Goal: Ask a question: Seek information or help from site administrators or community

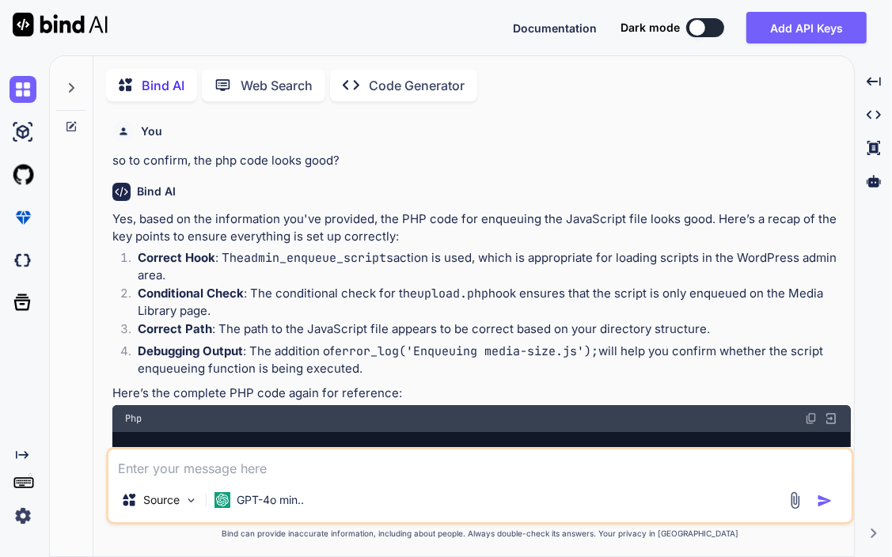
scroll to position [6615, 0]
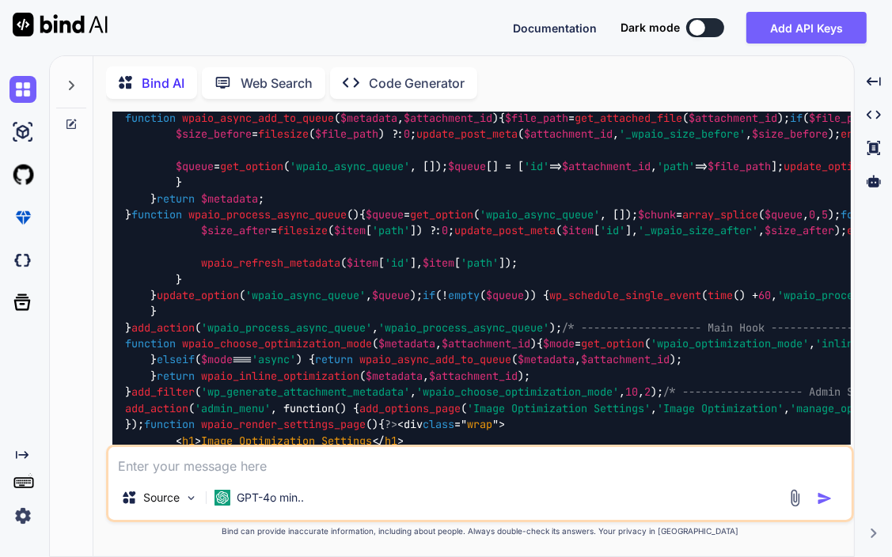
type textarea "I"
type textarea "x"
type textarea "I"
type textarea "x"
type textarea "I h"
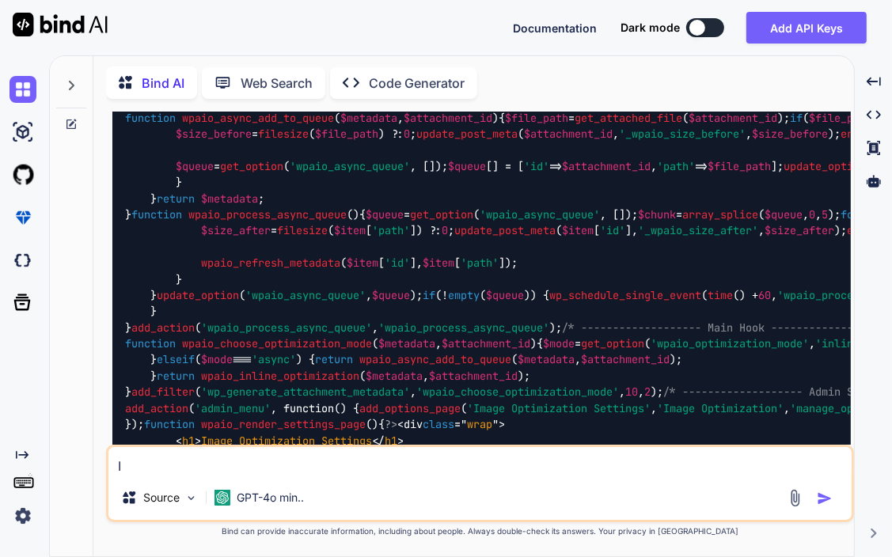
type textarea "x"
type textarea "I ha"
type textarea "x"
type textarea "I hav"
type textarea "x"
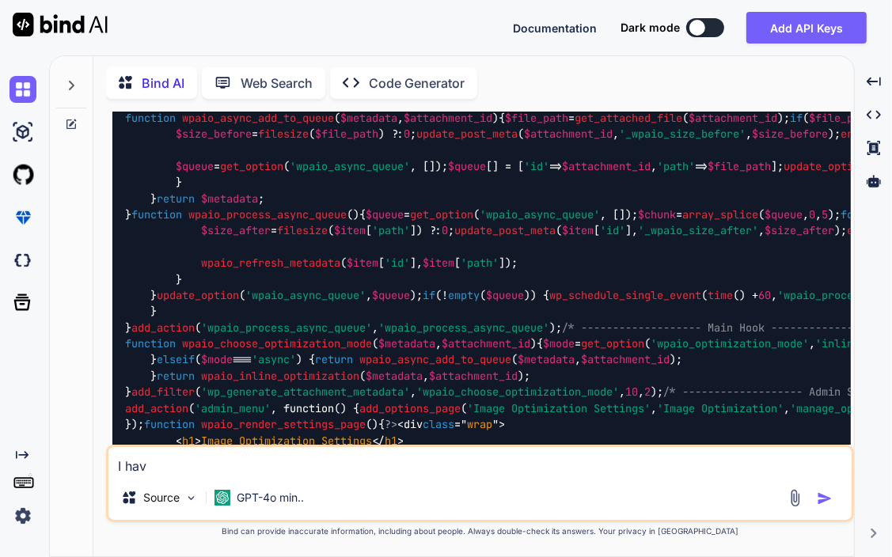
type textarea "I have"
type textarea "x"
type textarea "I have"
type textarea "x"
type textarea "I have a"
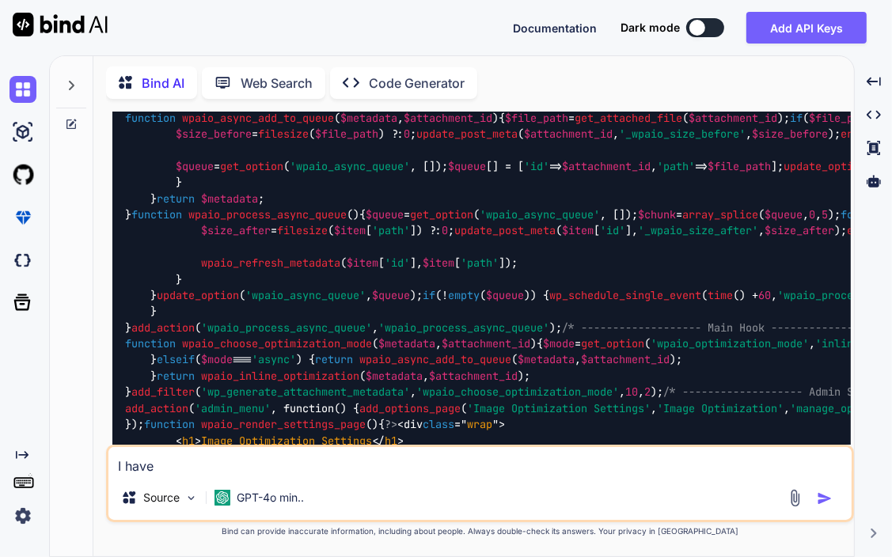
type textarea "x"
type textarea "I have a"
type textarea "x"
type textarea "I have a r"
type textarea "x"
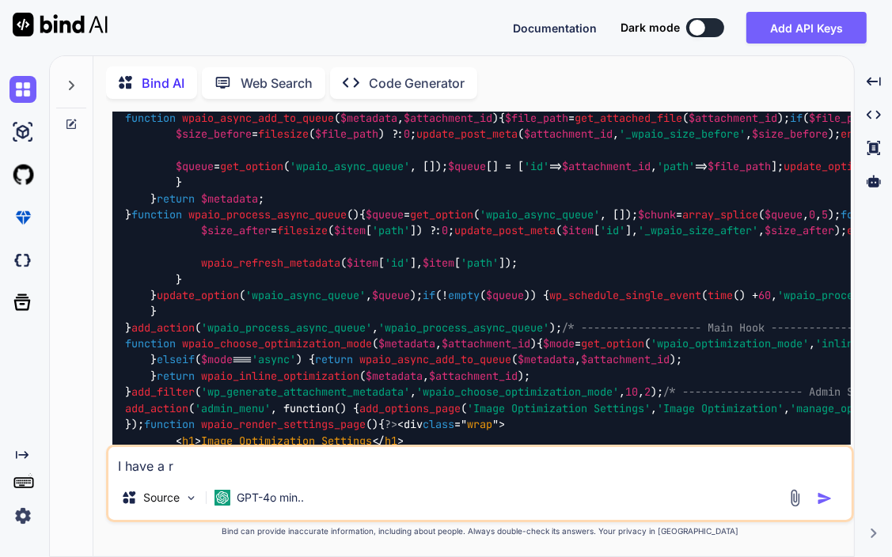
type textarea "I have a re"
type textarea "x"
type textarea "I have a ref"
type textarea "x"
type textarea "I have a refa"
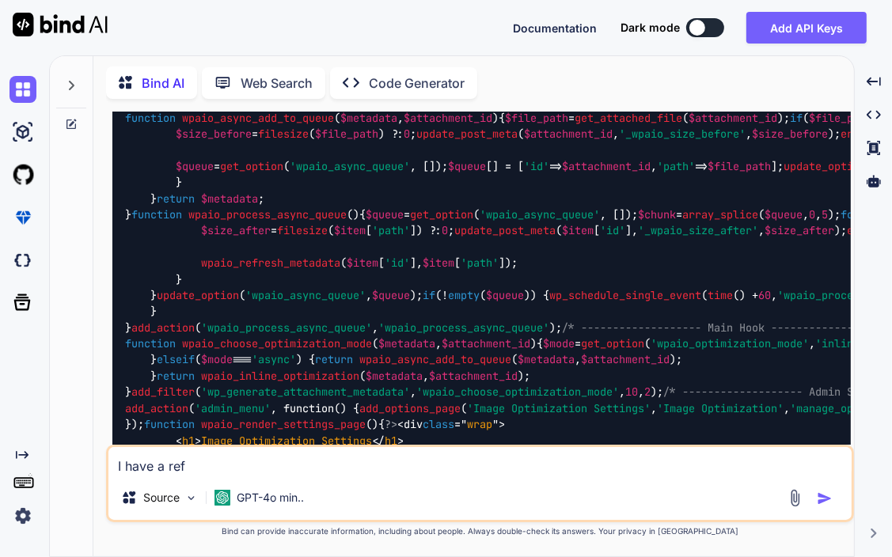
type textarea "x"
type textarea "I have a refac"
type textarea "x"
type textarea "I have a refact"
type textarea "x"
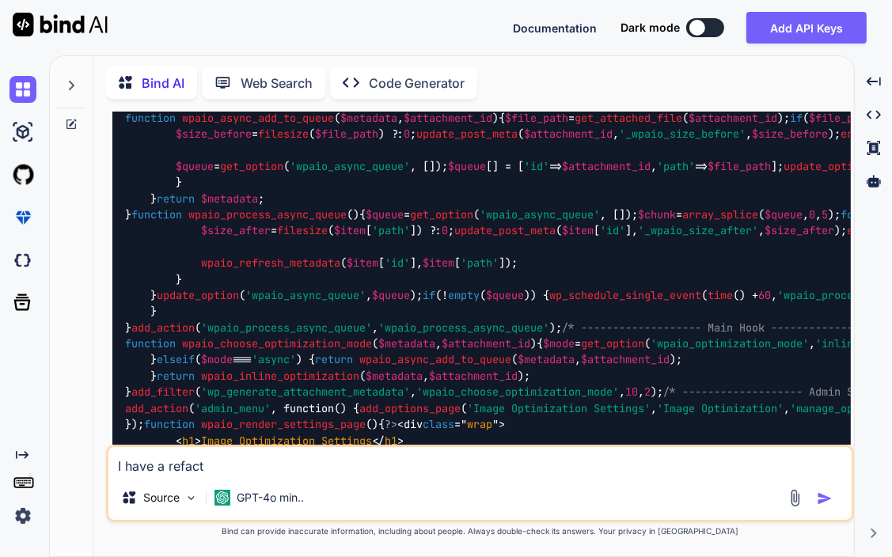
type textarea "I have a refacto"
type textarea "x"
type textarea "I have a refactor"
type textarea "x"
type textarea "I have a refactore"
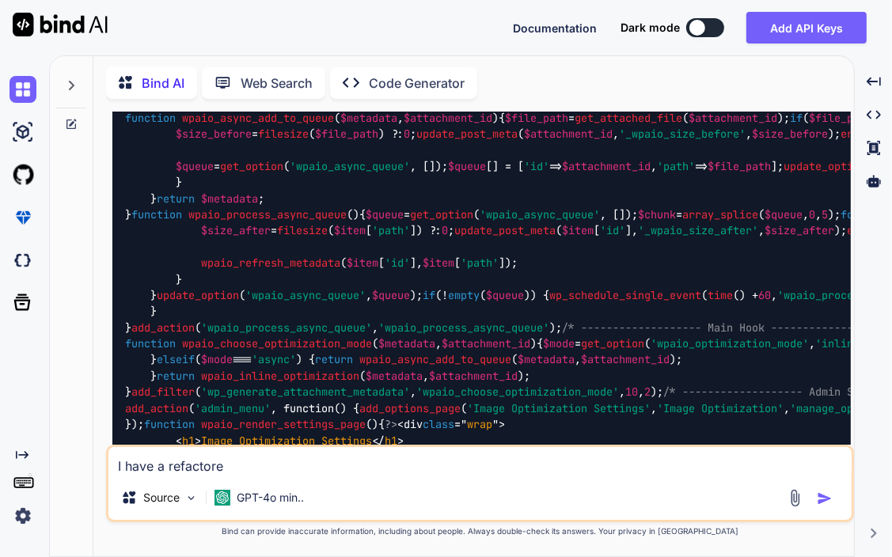
type textarea "x"
type textarea "I have a refactored"
type textarea "x"
type textarea "I have a refactored"
type textarea "x"
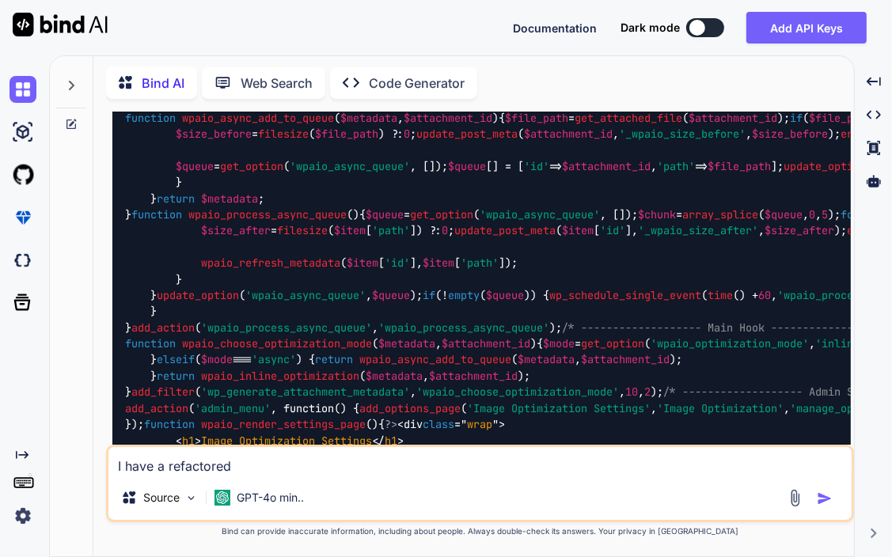
type textarea "I have a refactored p"
type textarea "x"
type textarea "I have a refactored pl"
type textarea "x"
type textarea "I have a refactored plu"
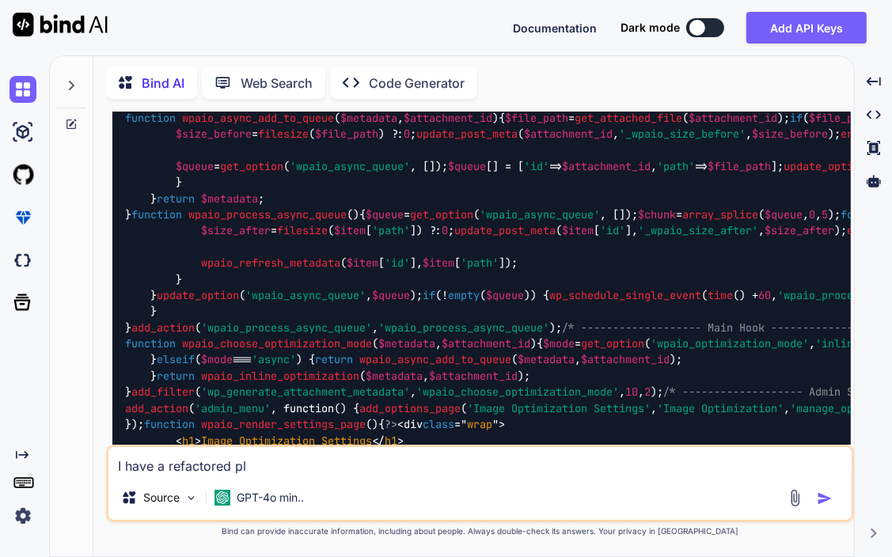
type textarea "x"
type textarea "I have a refactored plug"
type textarea "x"
type textarea "I have a refactored plugi"
type textarea "x"
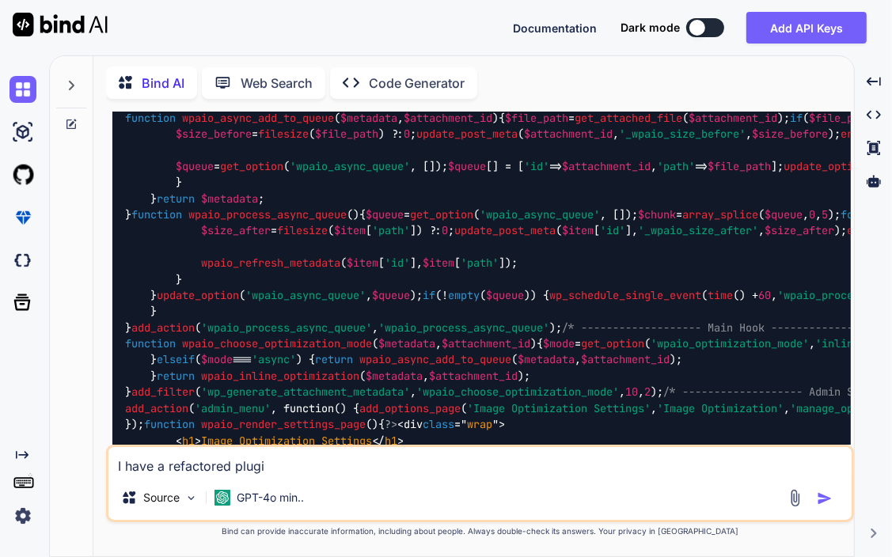
type textarea "I have a refactored plugin"
type textarea "x"
type textarea "I have a refactored plugin"
type textarea "x"
type textarea "I have a refactored plugin s"
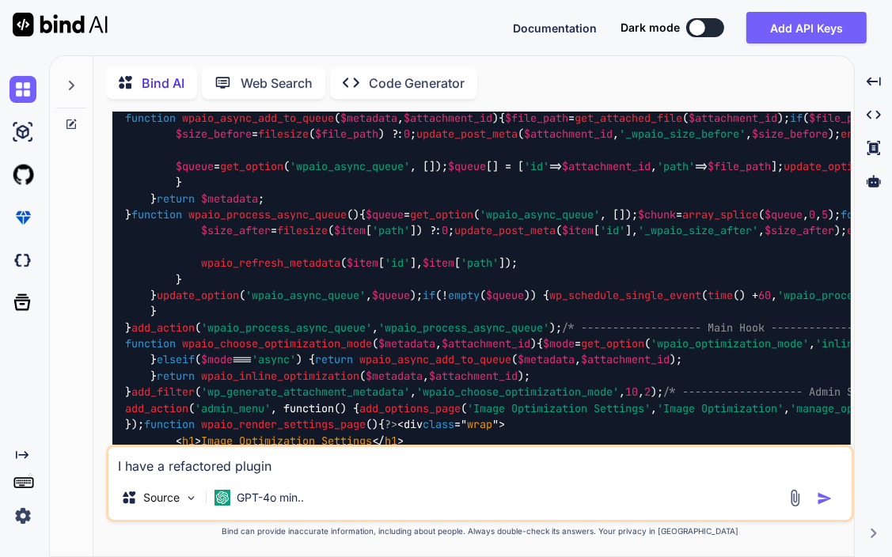
type textarea "x"
type textarea "I have a refactored plugin so"
type textarea "x"
type textarea "I have a refactored plugin sol"
type textarea "x"
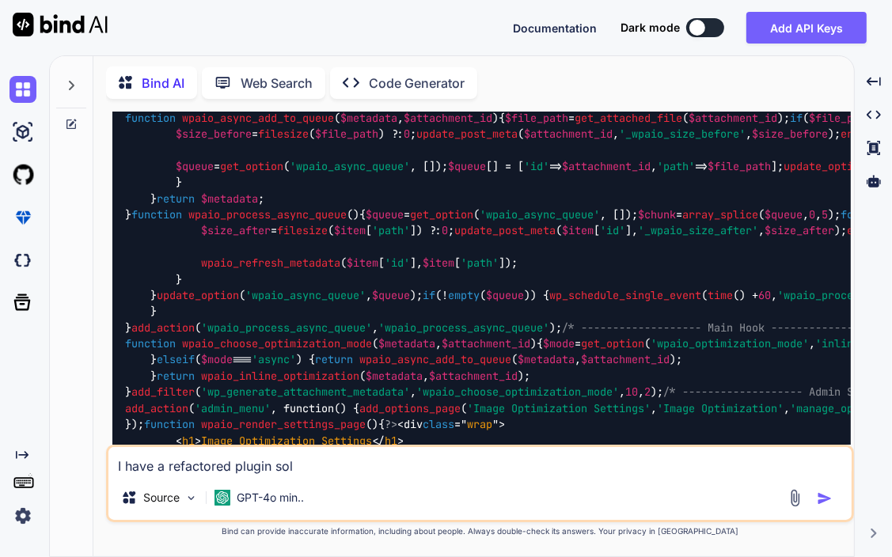
type textarea "I have a refactored plugin solu"
type textarea "x"
type textarea "I have a refactored plugin solut"
type textarea "x"
type textarea "I have a refactored plugin soluti"
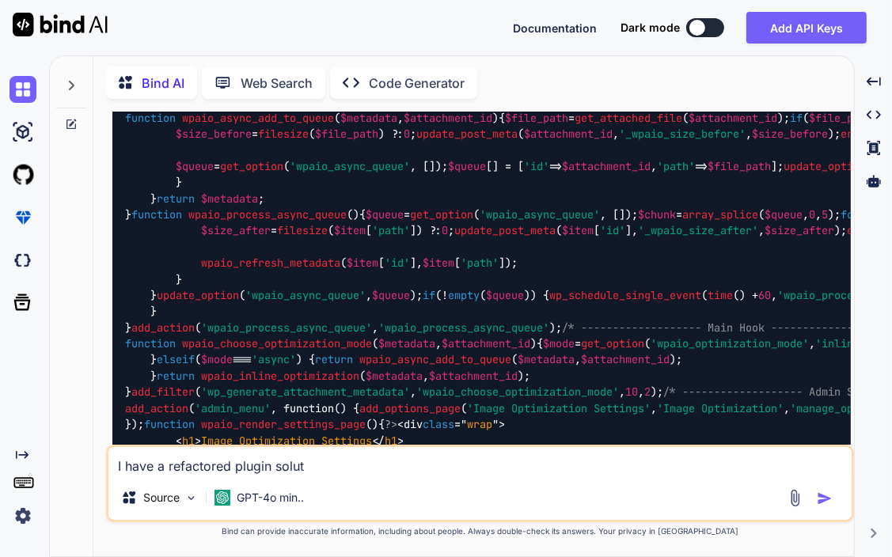
type textarea "x"
type textarea "I have a refactored plugin solutio"
type textarea "x"
type textarea "I have a refactored plugin solution"
type textarea "x"
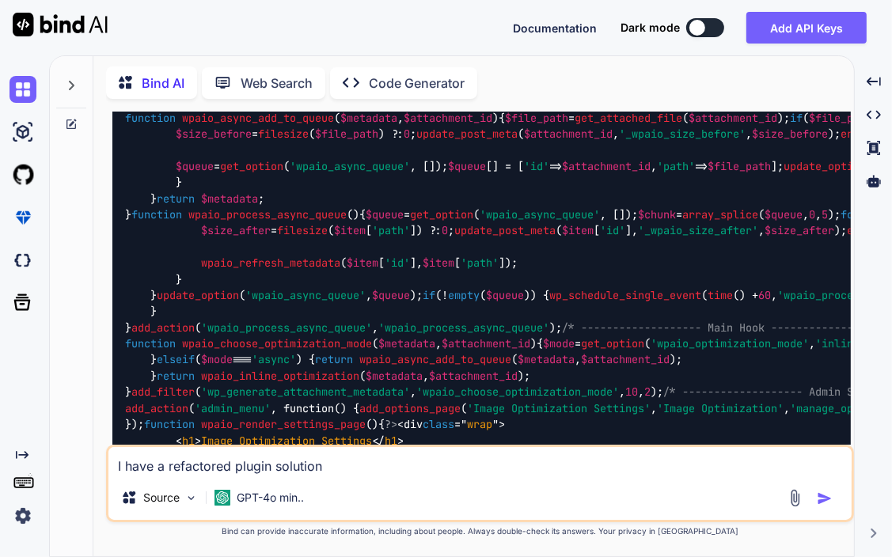
type textarea "I have a refactored plugin solution"
type textarea "x"
type textarea "I have a refactored plugin solution u"
type textarea "x"
type textarea "I have a refactored plugin solution us"
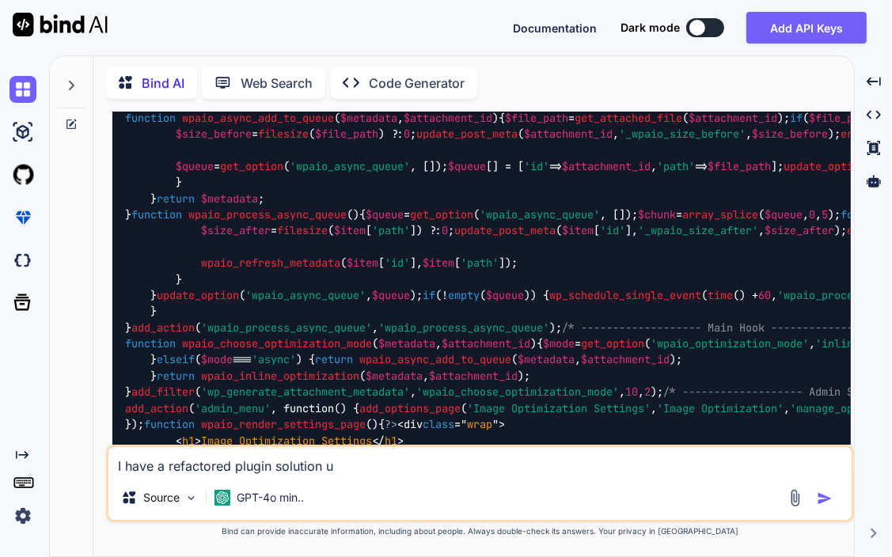
type textarea "x"
type textarea "I have a refactored plugin solution usi"
type textarea "x"
type textarea "I have a refactored plugin solution usin"
type textarea "x"
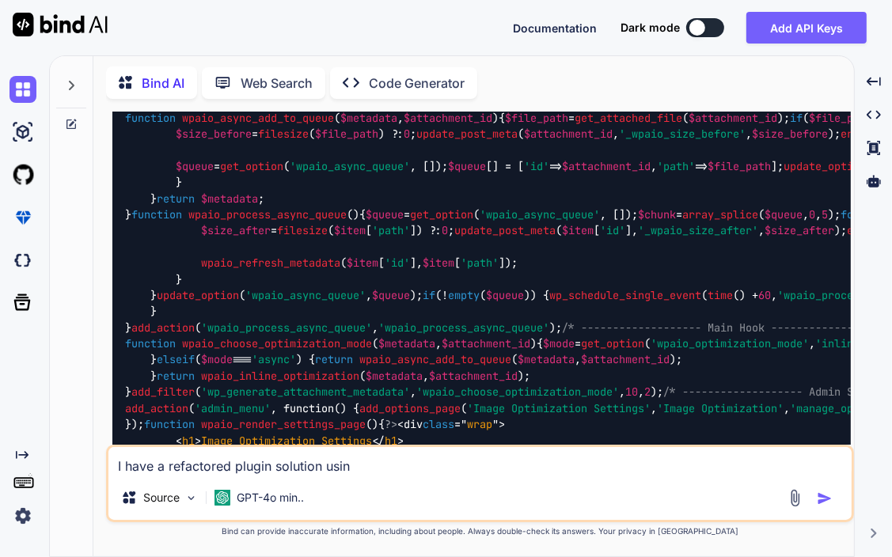
type textarea "I have a refactored plugin solution using"
type textarea "x"
type textarea "I have a refactored plugin solution using"
type textarea "x"
type textarea "I have a refactored plugin solution using p"
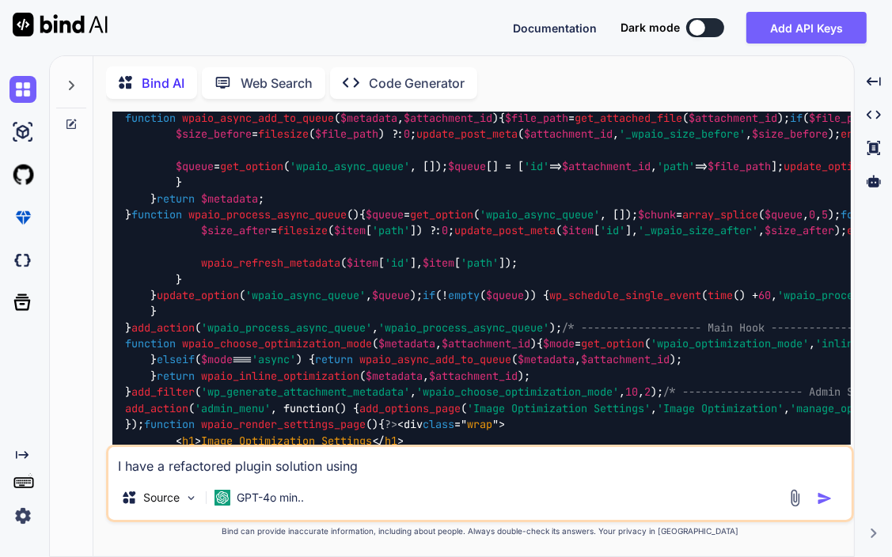
type textarea "x"
type textarea "I have a refactored plugin solution using pui"
type textarea "x"
type textarea "I have a refactored plugin solution using puir"
type textarea "x"
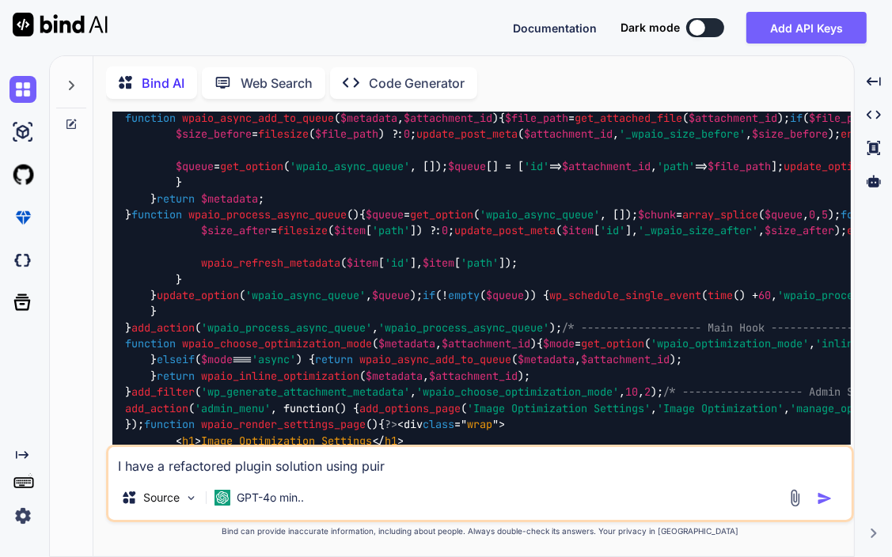
type textarea "I have a refactored plugin solution using puir"
type textarea "x"
type textarea "I have a refactored plugin solution using puir p"
type textarea "x"
type textarea "I have a refactored plugin solution using puir ph"
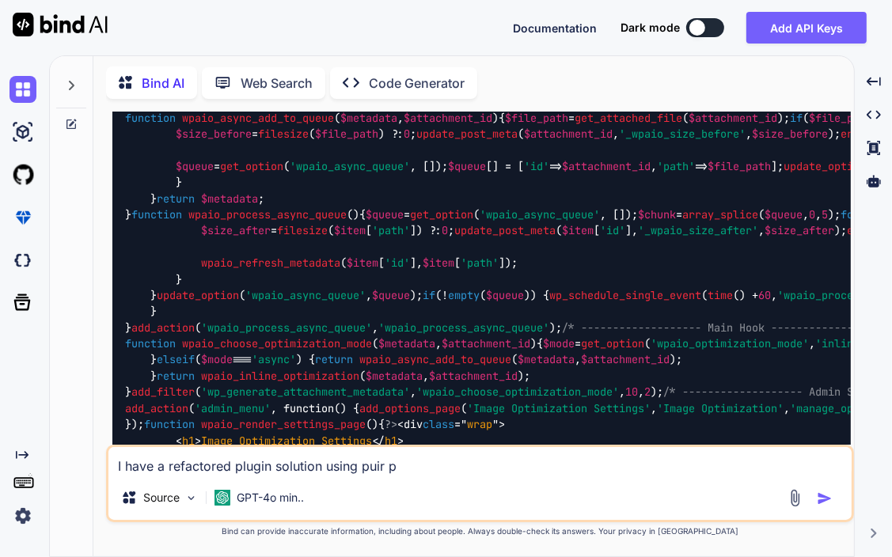
type textarea "x"
type textarea "I have a refactored plugin solution using puir php"
type textarea "x"
type textarea "I have a refactored plugin solution using puir ph"
type textarea "x"
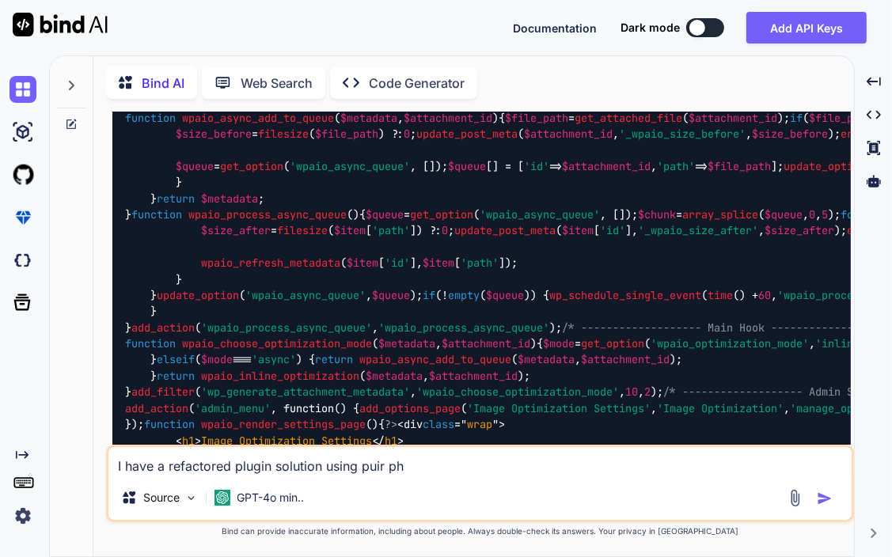
type textarea "I have a refactored plugin solution using puir p"
type textarea "x"
type textarea "I have a refactored plugin solution using puir"
type textarea "x"
type textarea "I have a refactored plugin solution using puir"
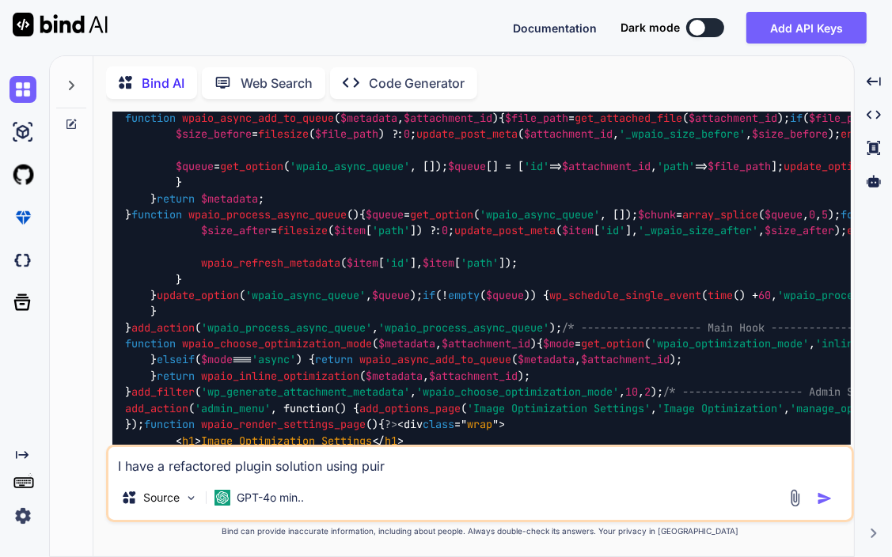
type textarea "x"
type textarea "I have a refactored plugin solution using pui"
type textarea "x"
type textarea "I have a refactored plugin solution using pu"
type textarea "x"
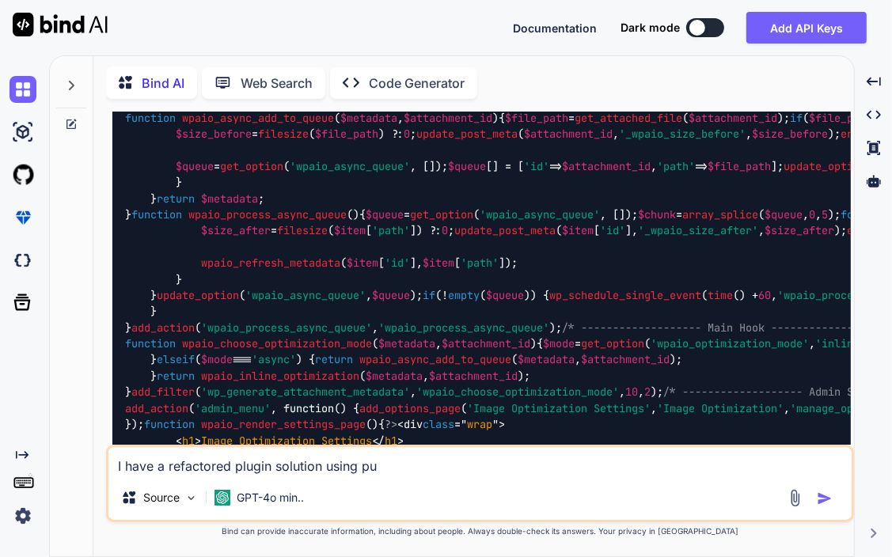
type textarea "I have a refactored plugin solution using pur"
type textarea "x"
type textarea "I have a refactored plugin solution using pure"
type textarea "x"
type textarea "I have a refactored plugin solution using pure"
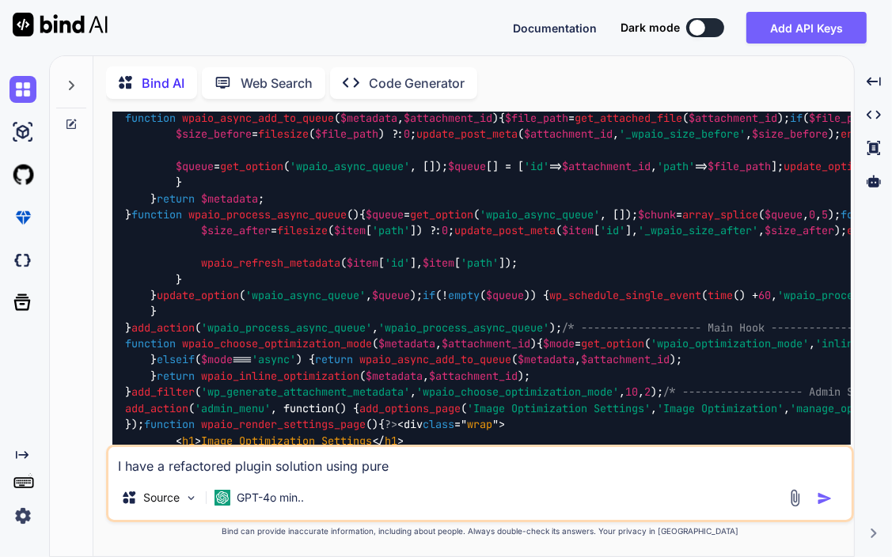
type textarea "x"
type textarea "I have a refactored plugin solution using pure p"
type textarea "x"
type textarea "I have a refactored plugin solution using pure ph"
type textarea "x"
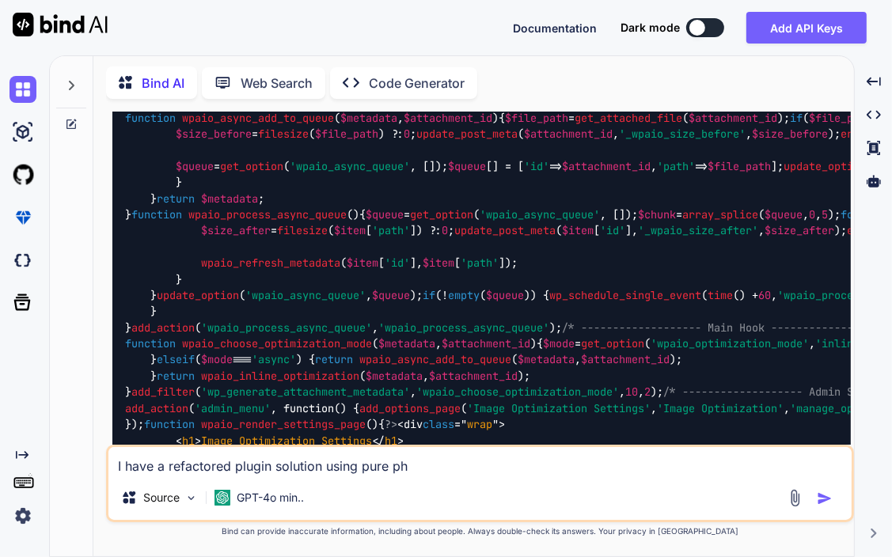
type textarea "I have a refactored plugin solution using pure php"
type textarea "x"
type textarea "I have a refactored plugin solution using pure php"
type textarea "x"
type textarea "I have a refactored plugin solution using pure php w"
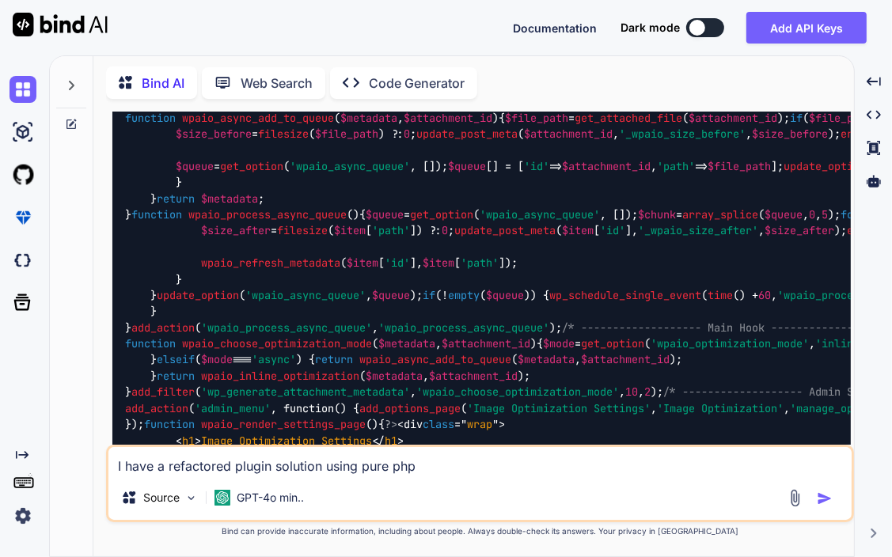
type textarea "x"
type textarea "I have a refactored plugin solution using pure php wi"
type textarea "x"
type textarea "I have a refactored plugin solution using pure php wit"
type textarea "x"
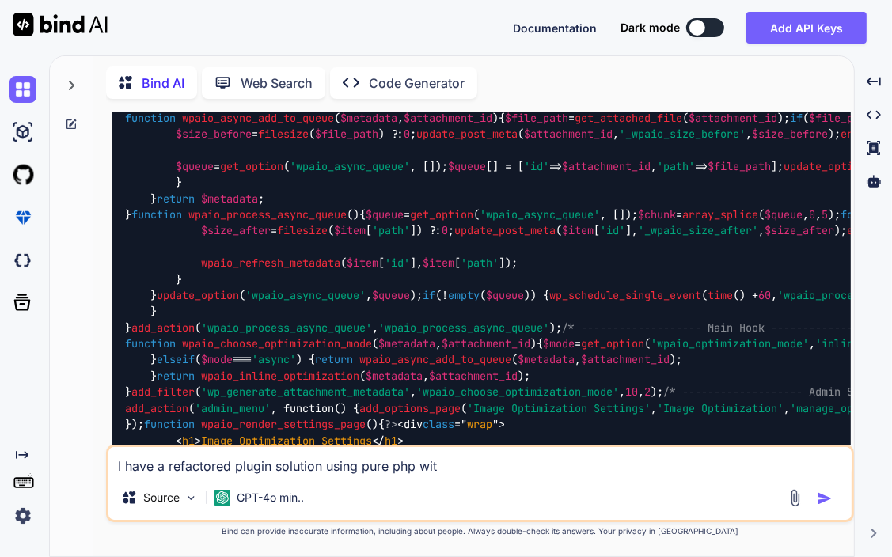
type textarea "I have a refactored plugin solution using pure php with"
type textarea "x"
type textarea "I have a refactored plugin solution using pure php with"
type textarea "x"
type textarea "I have a refactored plugin solution using pure php with i"
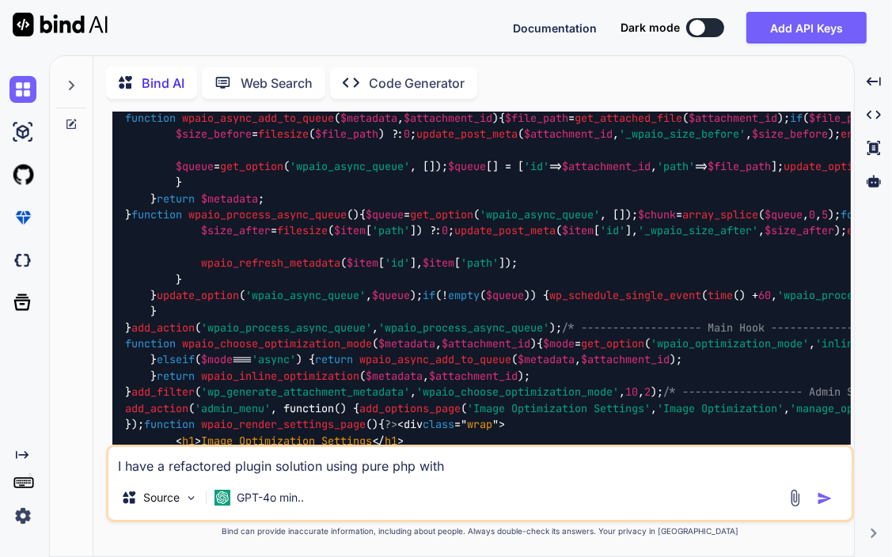
type textarea "x"
type textarea "I have a refactored plugin solution using pure php with in"
type textarea "x"
type textarea "I have a refactored plugin solution using pure php with inl"
type textarea "x"
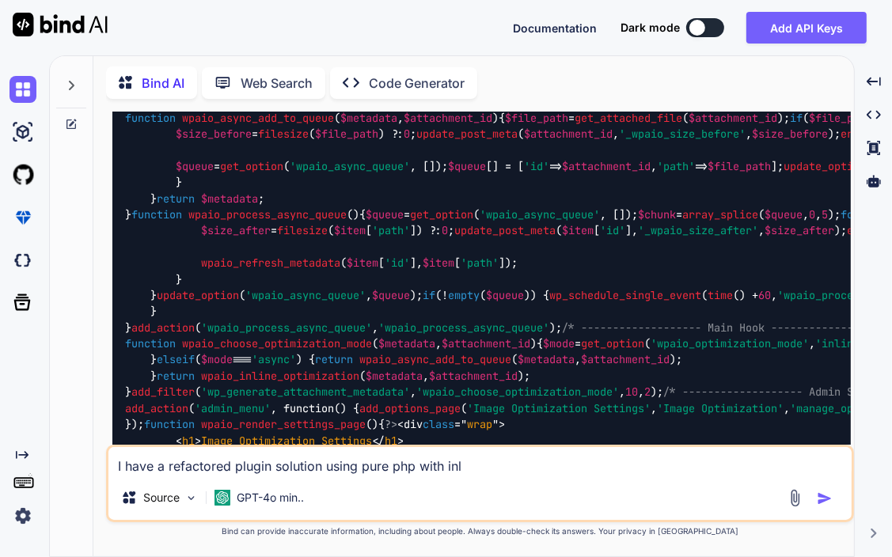
type textarea "I have a refactored plugin solution using pure php with inli"
type textarea "x"
type textarea "I have a refactored plugin solution using pure php with inlin"
type textarea "x"
type textarea "I have a refactored plugin solution using pure php with inline"
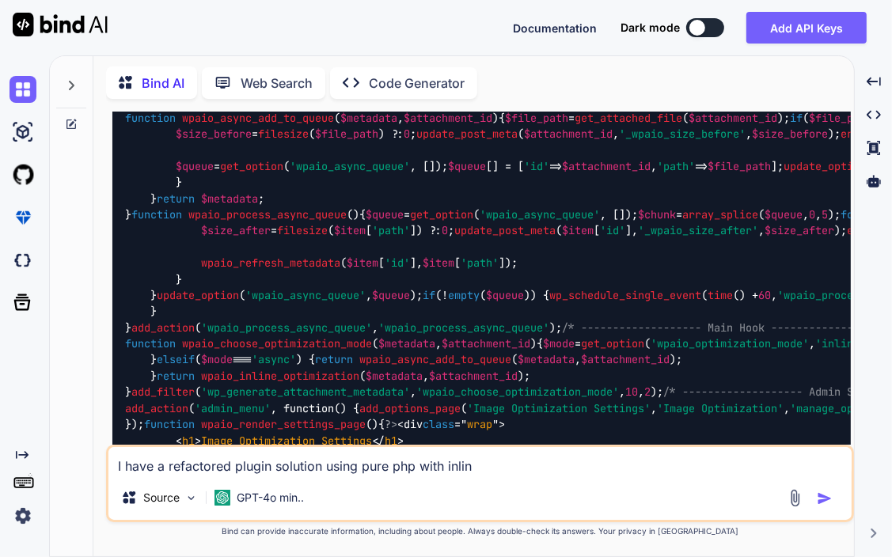
type textarea "x"
type textarea "I have a refactored plugin solution using pure php with inline"
type textarea "x"
type textarea "I have a refactored plugin solution using pure php with inline j"
type textarea "x"
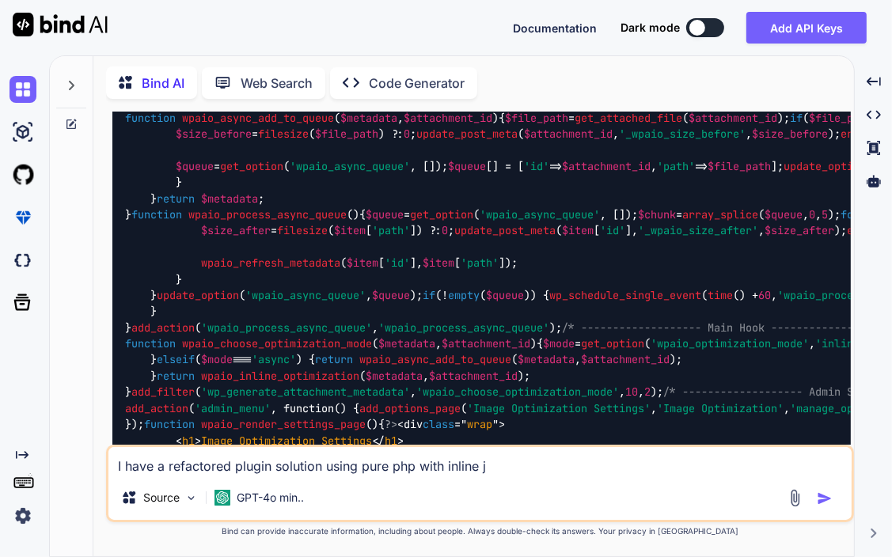
type textarea "I have a refactored plugin solution using pure php with inline js"
type textarea "x"
type textarea "I have a refactored plugin solution using pure php with inline js"
type textarea "x"
type textarea "I have a refactored plugin solution using pure php with inline js a"
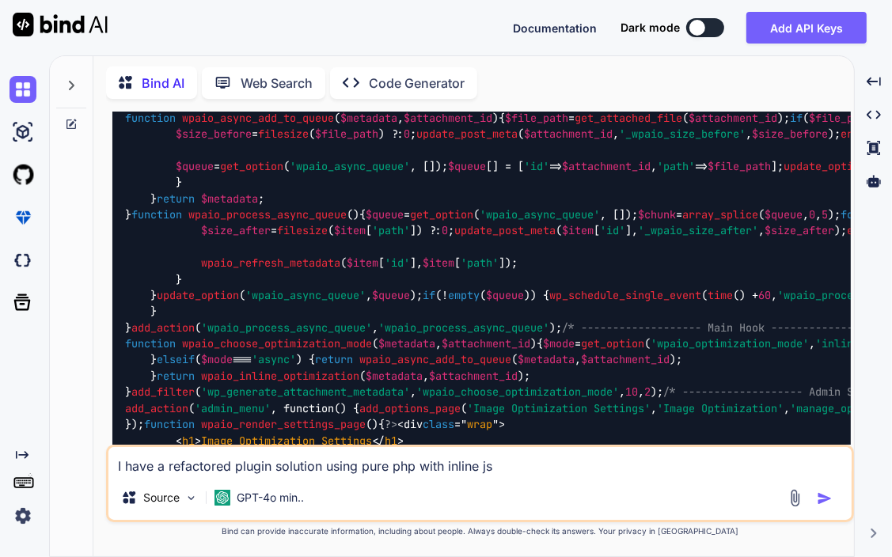
type textarea "x"
type textarea "I have a refactored plugin solution using pure php with inline js an"
type textarea "x"
type textarea "I have a refactored plugin solution using pure php with inline js and"
type textarea "x"
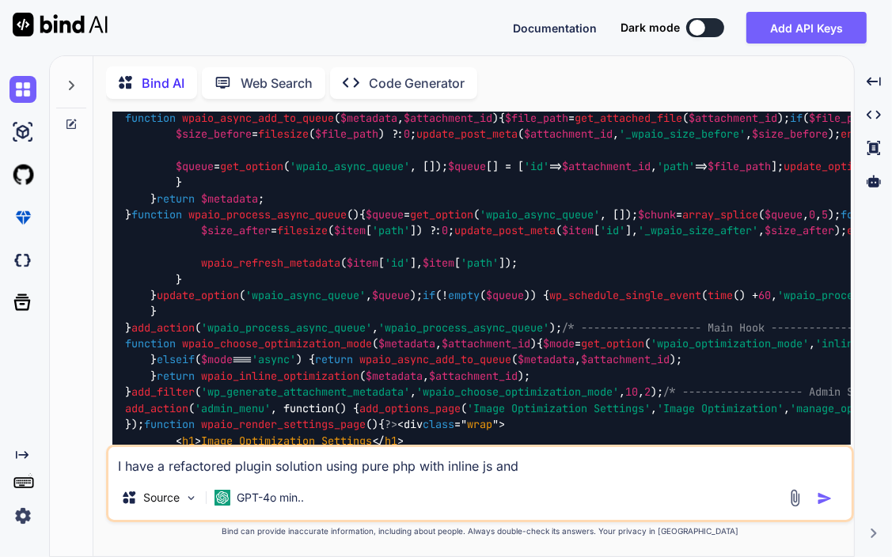
type textarea "I have a refactored plugin solution using pure php with inline js and"
type textarea "x"
type textarea "I have a refactored plugin solution using pure php with inline js and c"
type textarea "x"
type textarea "I have a refactored plugin solution using pure php with inline js and cs"
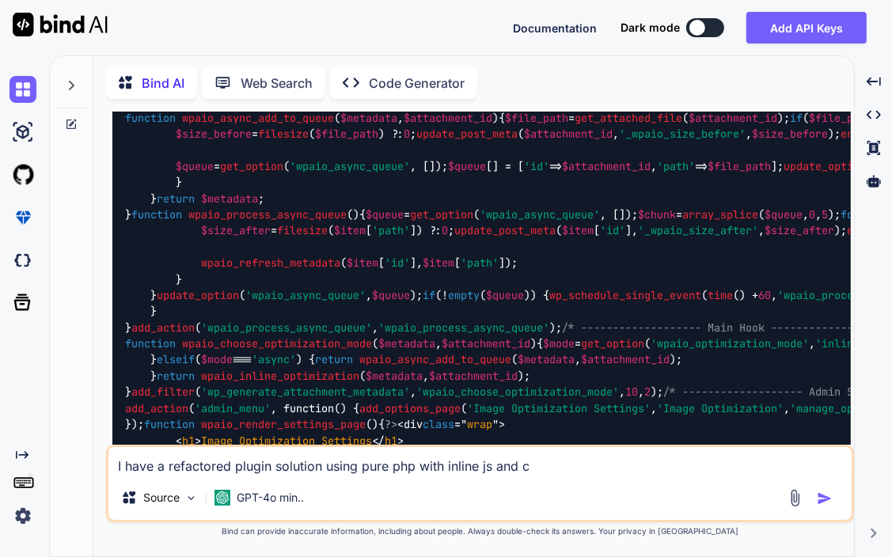
type textarea "x"
type textarea "I have a refactored plugin solution using pure php with inline js and css"
type textarea "x"
type textarea "I have a refactored plugin solution using pure php with inline js and css."
type textarea "x"
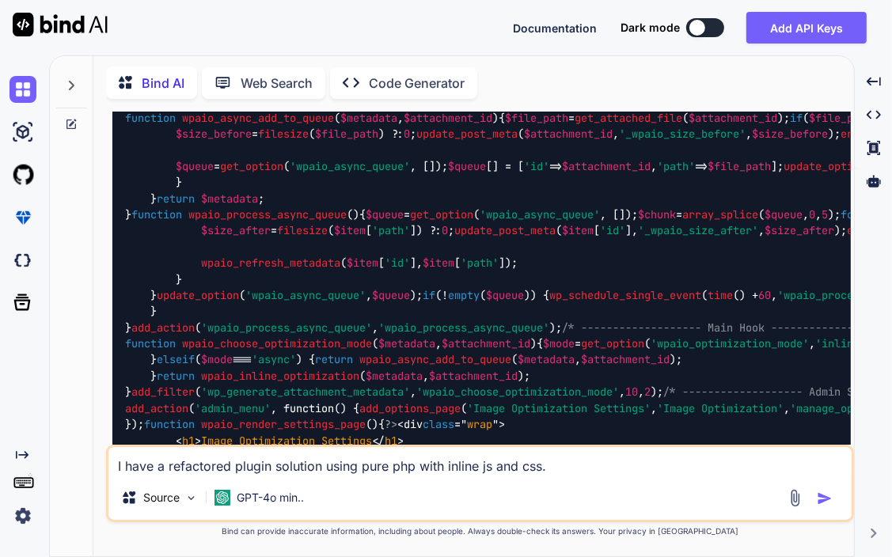
type textarea "I have a refactored plugin solution using pure php with inline js and css."
type textarea "x"
type textarea "I have a refactored plugin solution using pure php with inline js and css. I"
type textarea "x"
type textarea "I have a refactored plugin solution using pure php with inline js and css. It"
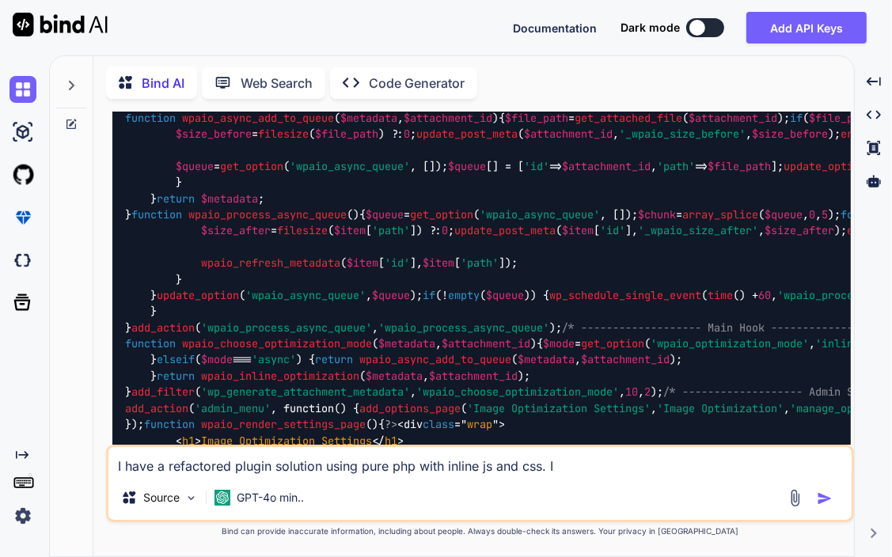
type textarea "x"
type textarea "I have a refactored plugin solution using pure php with inline js and css. It"
type textarea "x"
type textarea "I have a refactored plugin solution using pure php with inline js and css. It m"
type textarea "x"
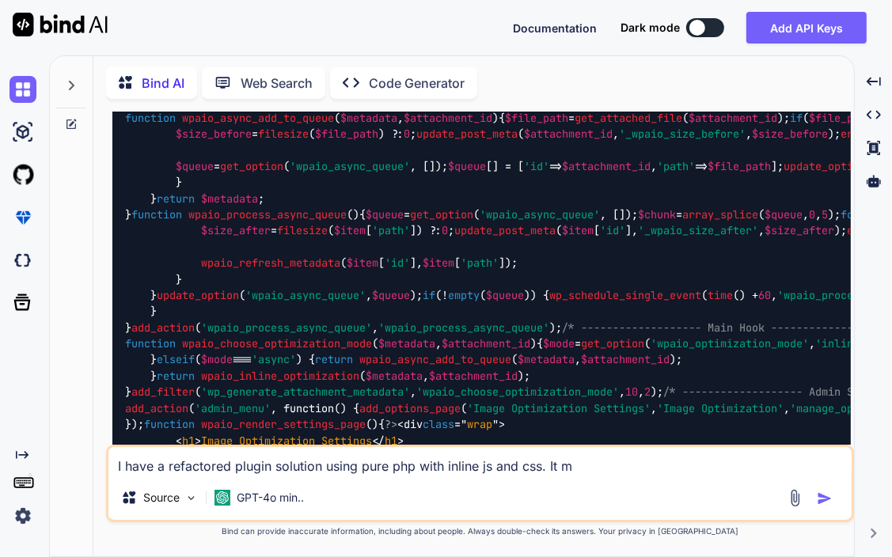
type textarea "I have a refactored plugin solution using pure php with inline js and css. It mo"
type textarea "x"
type textarea "I have a refactored plugin solution using pure php with inline js and css. It m…"
type textarea "x"
type textarea "I have a refactored plugin solution using pure php with inline js and css. It m…"
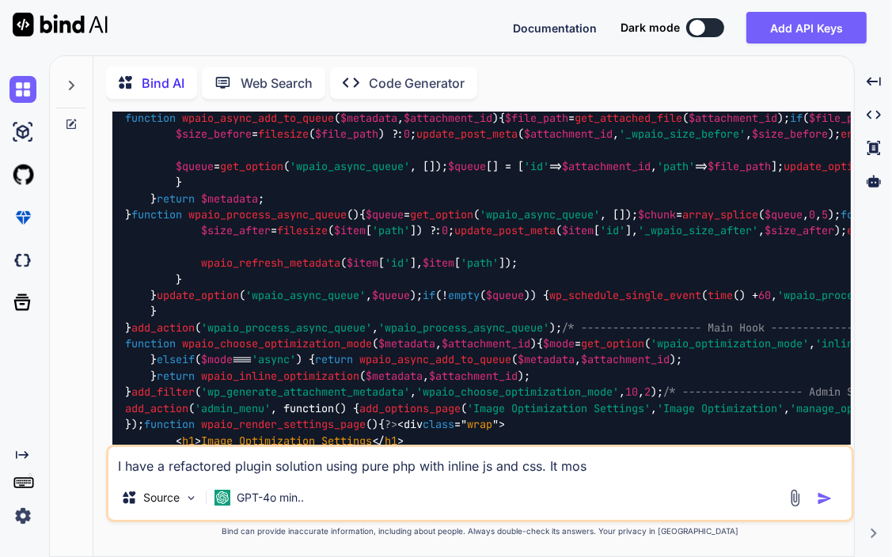
type textarea "x"
type textarea "I have a refactored plugin solution using pure php with inline js and css. It m…"
type textarea "x"
type textarea "I have a refactored plugin solution using pure php with inline js and css. It m…"
type textarea "x"
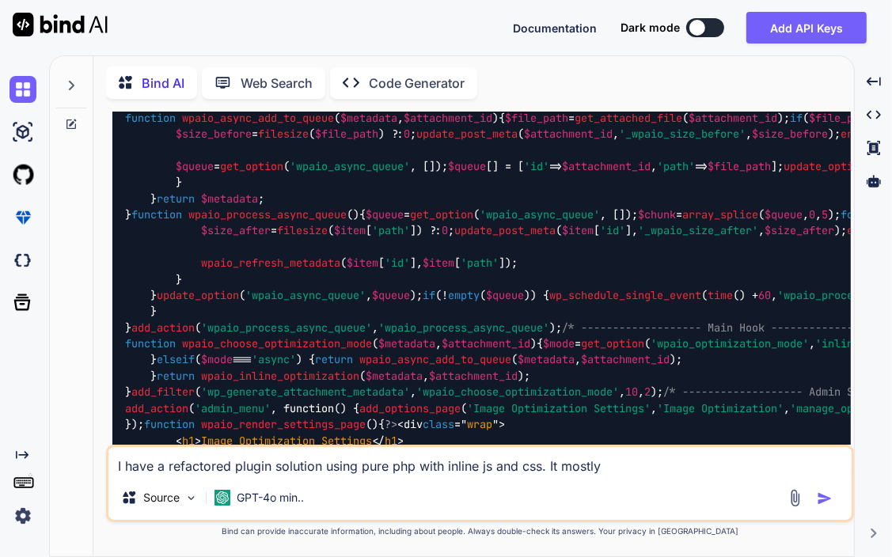
type textarea "I have a refactored plugin solution using pure php with inline js and css. It m…"
type textarea "x"
type textarea "I have a refactored plugin solution using pure php with inline js and css. It m…"
type textarea "x"
type textarea "I have a refactored plugin solution using pure php with inline js and css. It m…"
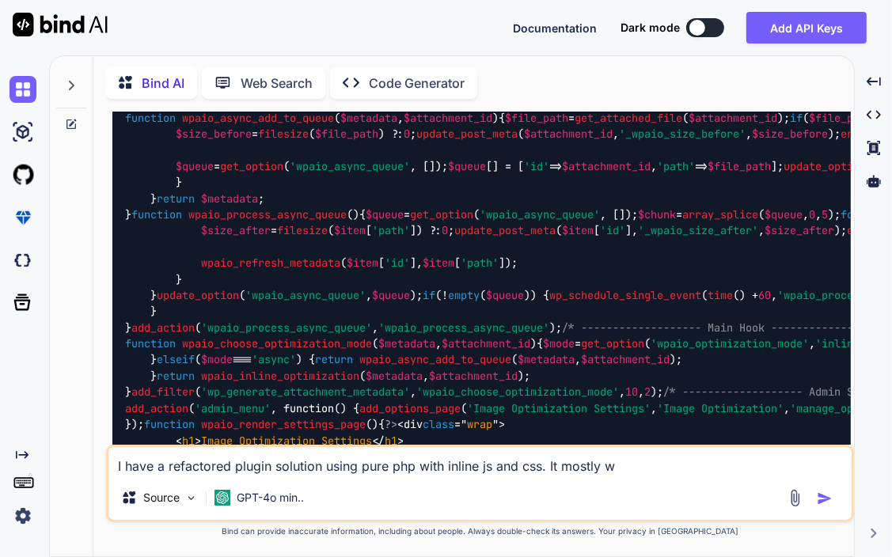
type textarea "x"
type textarea "I have a refactored plugin solution using pure php with inline js and css. It m…"
type textarea "x"
type textarea "I have a refactored plugin solution using pure php with inline js and css. It m…"
type textarea "x"
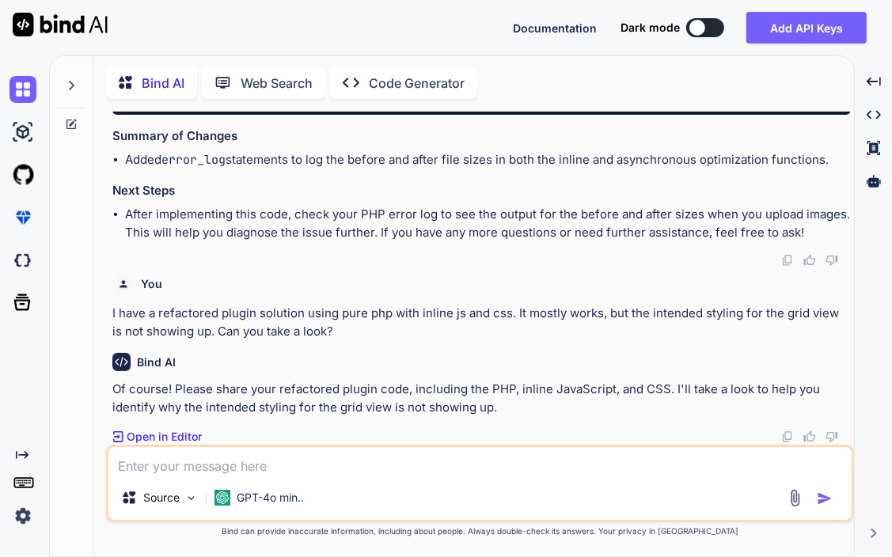
scroll to position [10696, 0]
paste textarea "<?php /** * Plugin Name: WP All-in-One Speed Optimization * Plugin URI: [URL][D…"
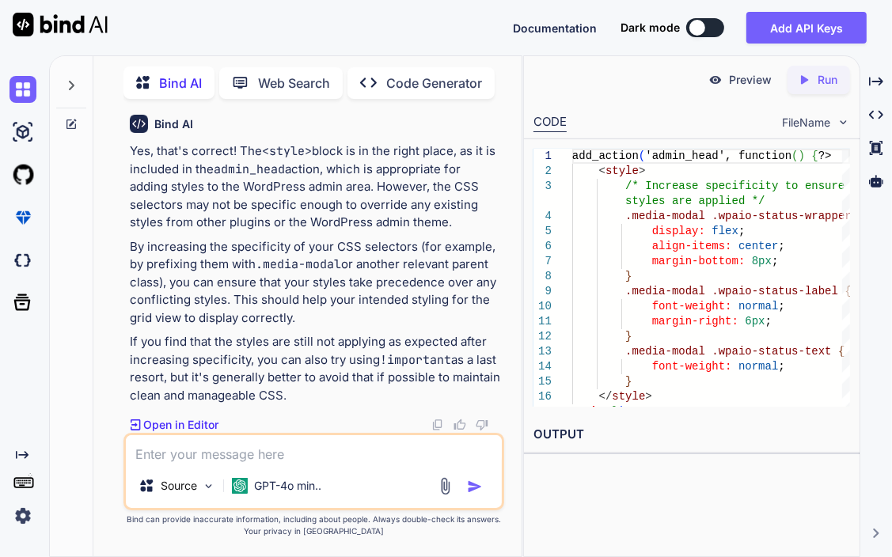
scroll to position [18276, 0]
click at [296, 435] on textarea at bounding box center [314, 449] width 376 height 28
paste textarea "add_action('admin_head', function() { ?>"
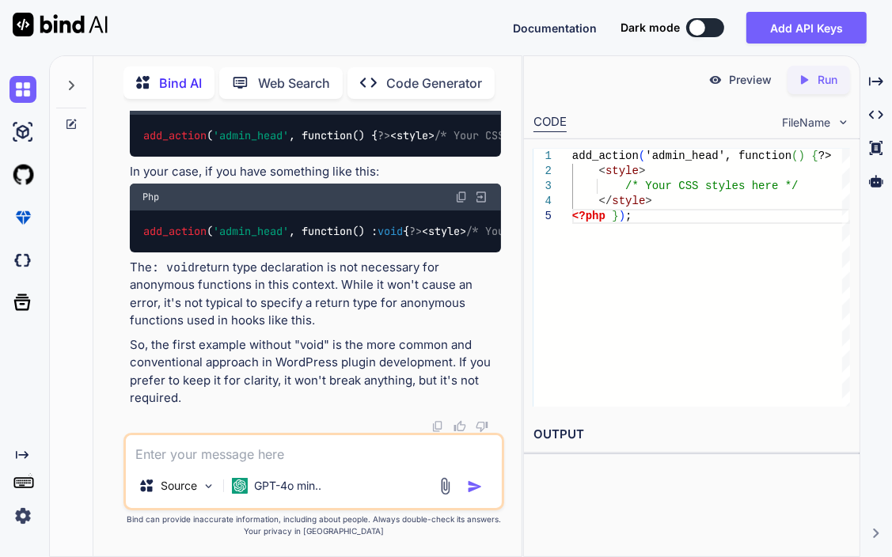
scroll to position [19765, 0]
click at [195, 454] on textarea at bounding box center [314, 449] width 376 height 28
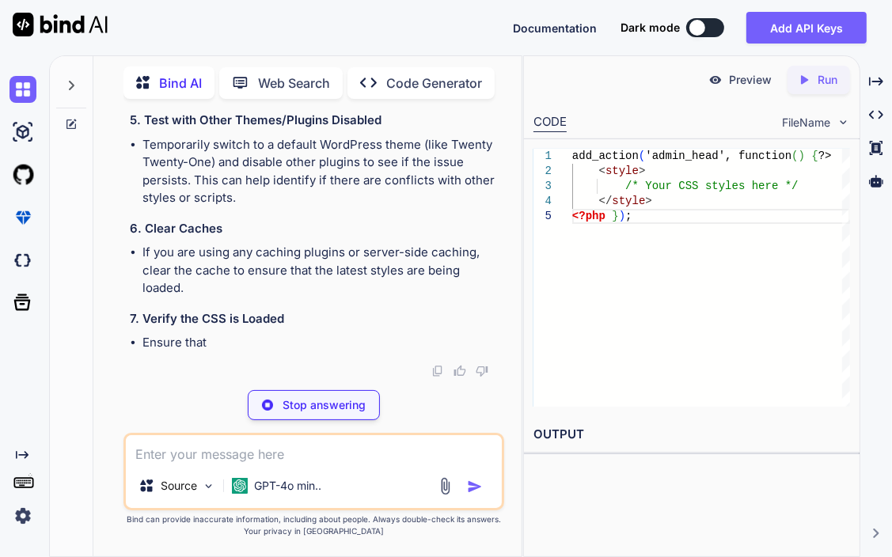
scroll to position [21401, 0]
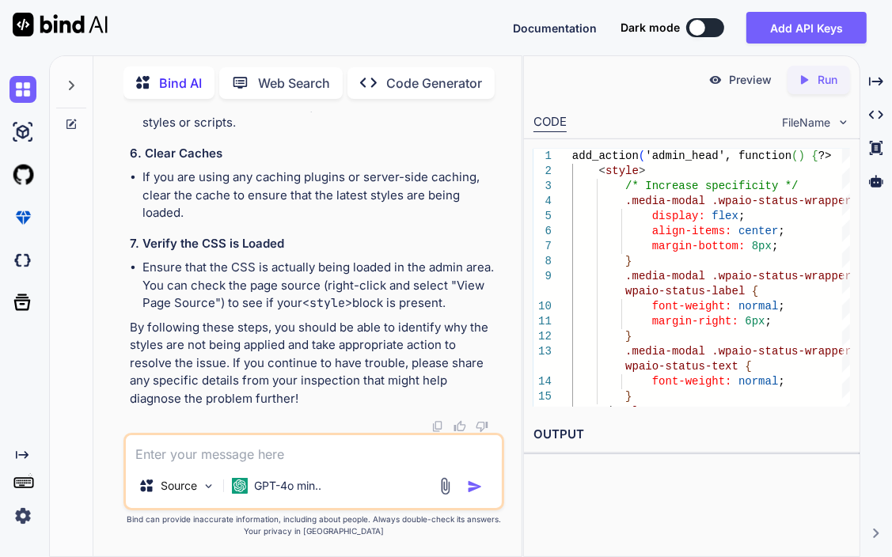
click at [329, 452] on textarea at bounding box center [314, 449] width 376 height 28
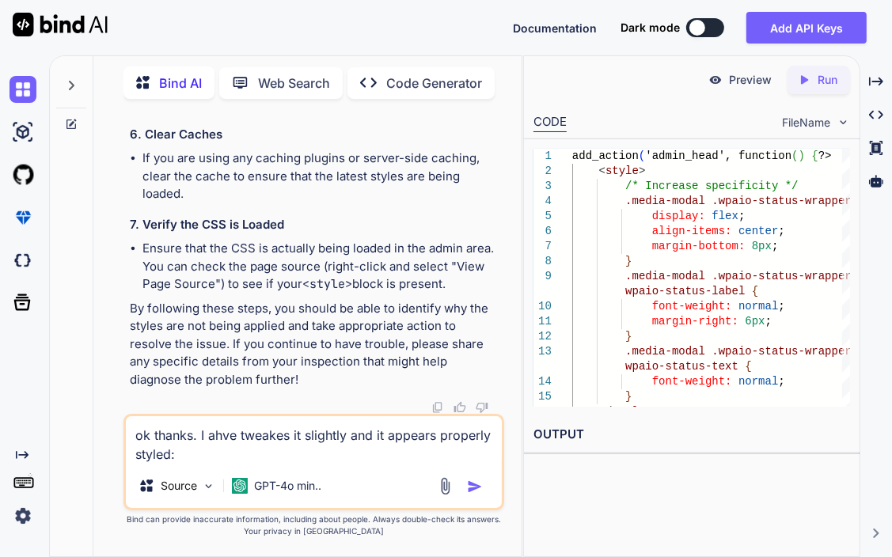
paste textarea "<?php /** * Plugin Name: WP All-in-One Speed Optimization * Plugin URI: [URL][D…"
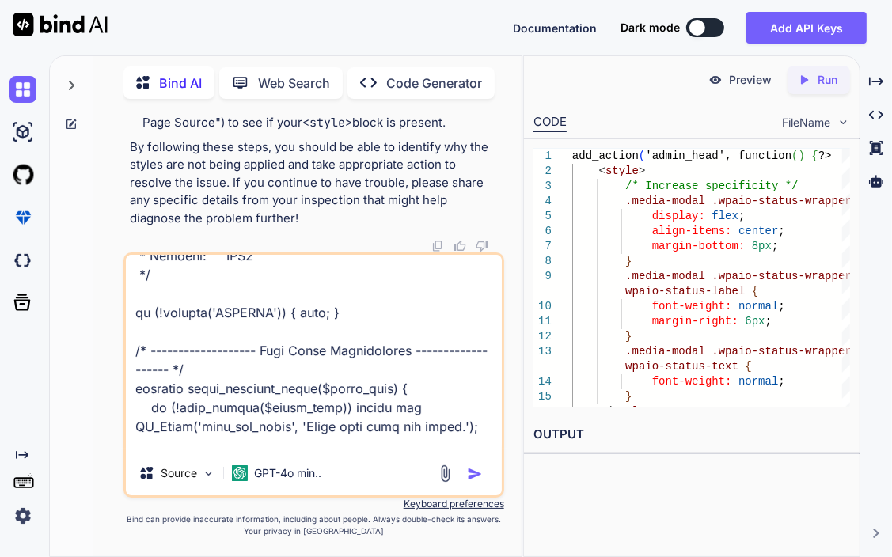
scroll to position [0, 0]
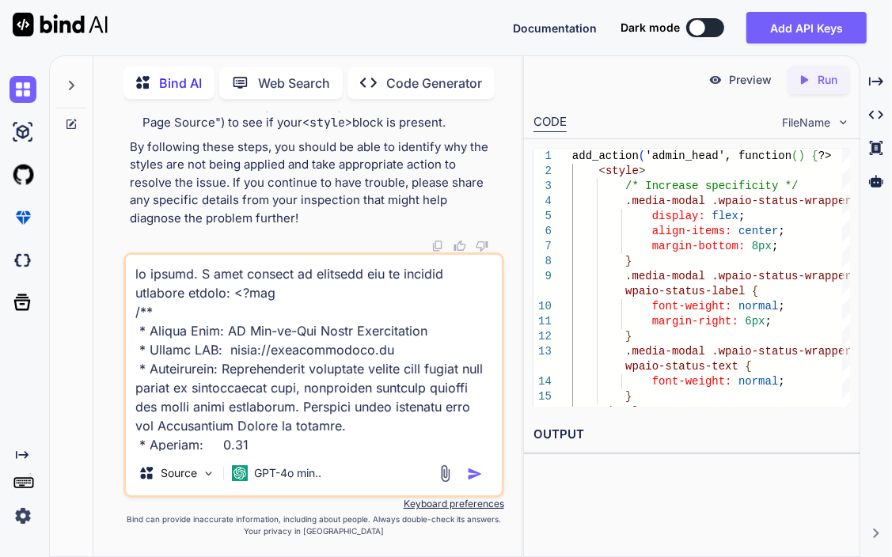
click at [226, 297] on textarea at bounding box center [314, 353] width 376 height 196
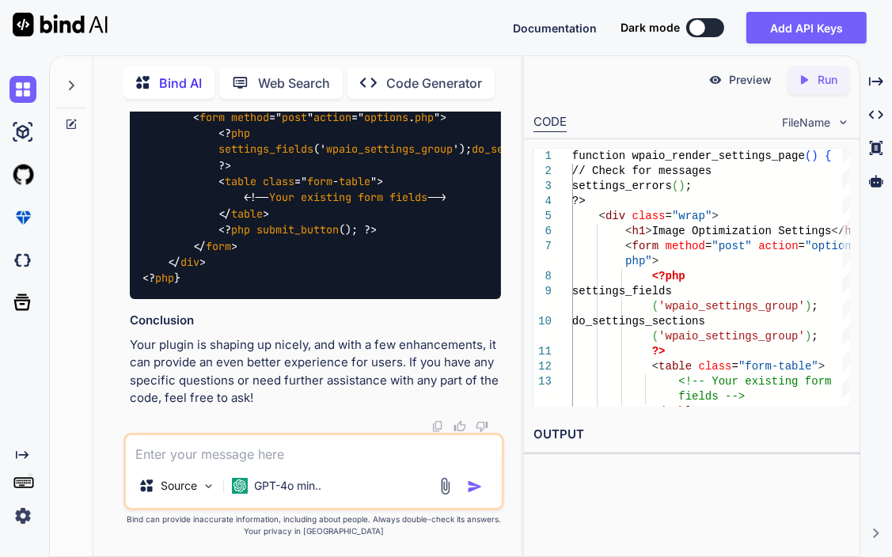
scroll to position [26117, 0]
click at [230, 463] on textarea at bounding box center [314, 449] width 376 height 28
click at [432, 448] on textarea "I woulld like to relocate the message on the page" at bounding box center [314, 449] width 376 height 28
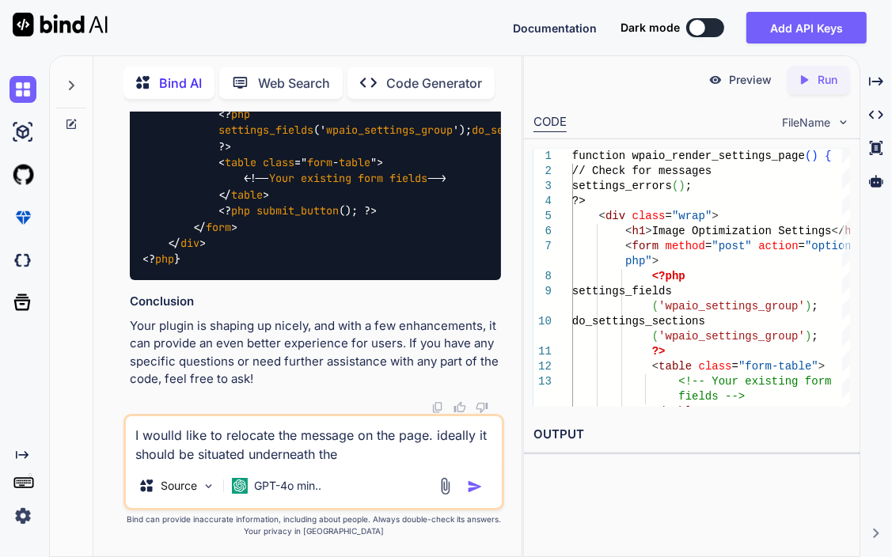
click at [629, 450] on h2 "OUTPUT" at bounding box center [692, 434] width 336 height 37
click at [451, 454] on textarea "I woulld like to relocate the message on the page. ideally it should be situate…" at bounding box center [314, 439] width 376 height 47
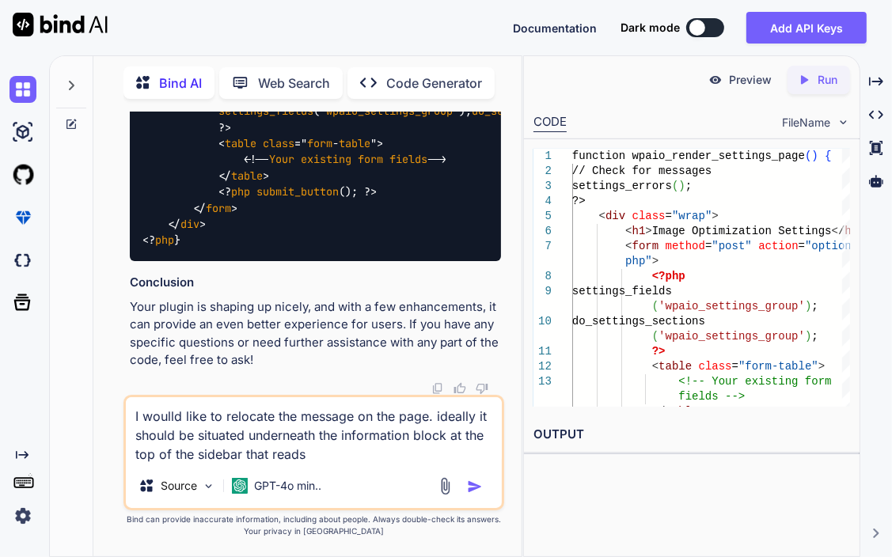
paste textarea "Uploaded on: [DATE] Uploaded by: [PERSON_NAME] File name: AgfaOPTIMA1338mT_try2…"
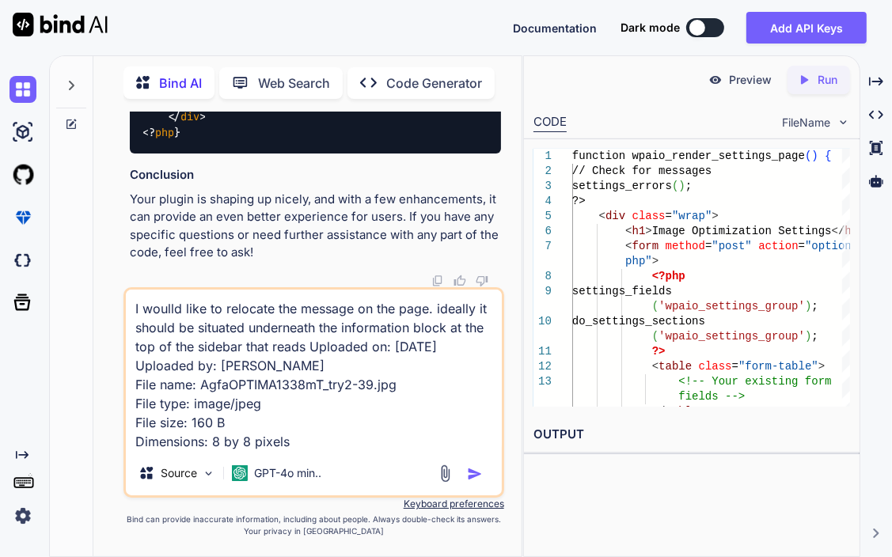
scroll to position [17, 0]
click at [473, 473] on img "button" at bounding box center [475, 474] width 16 height 16
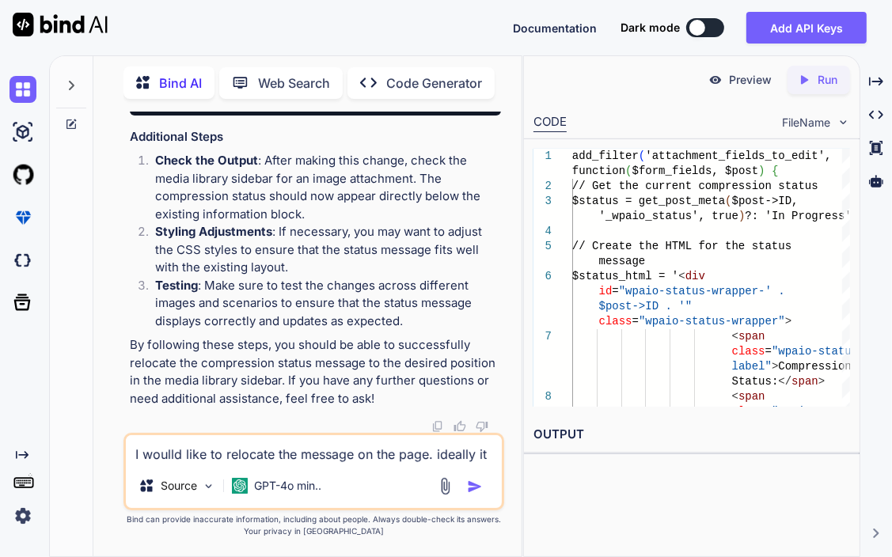
scroll to position [27705, 0]
click at [181, 450] on textarea "I woulld like to relocate the message on the page. ideally it should be situate…" at bounding box center [314, 449] width 376 height 28
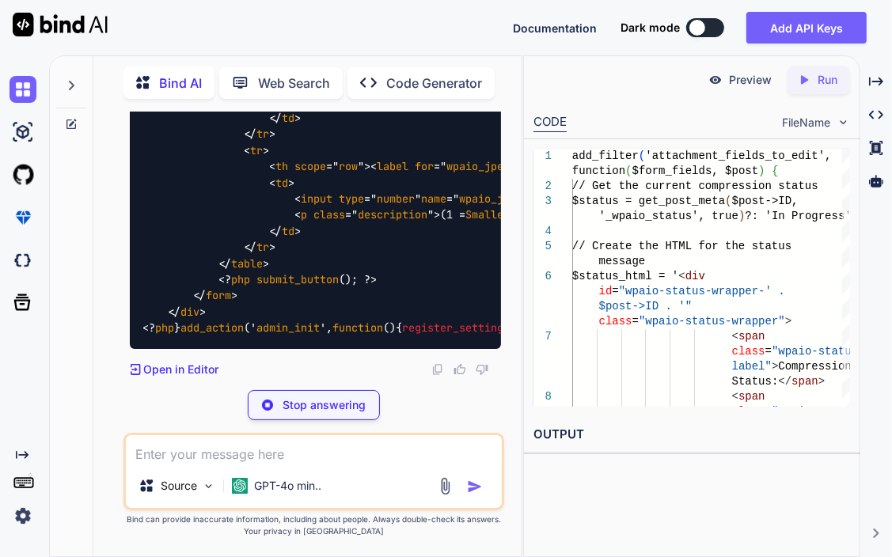
scroll to position [28100, 0]
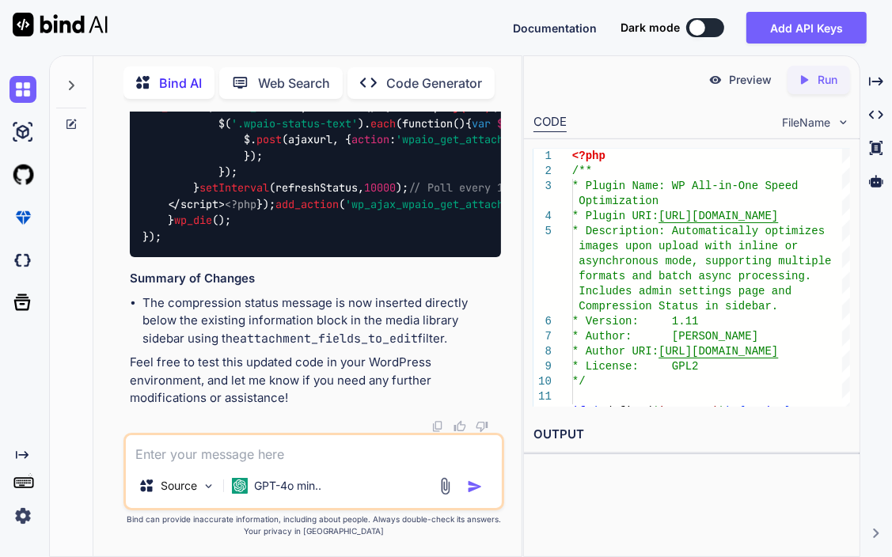
click at [185, 445] on textarea at bounding box center [314, 449] width 376 height 28
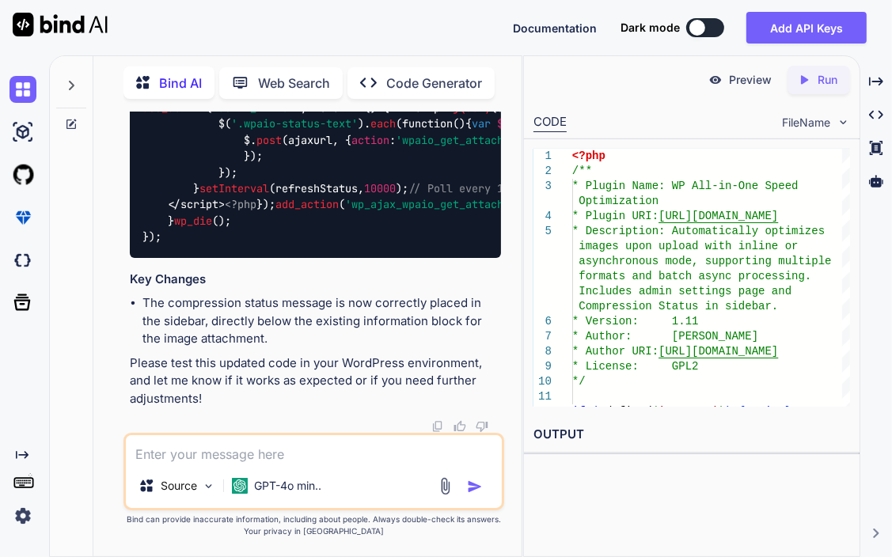
scroll to position [32950, 0]
click at [344, 450] on textarea at bounding box center [314, 449] width 376 height 28
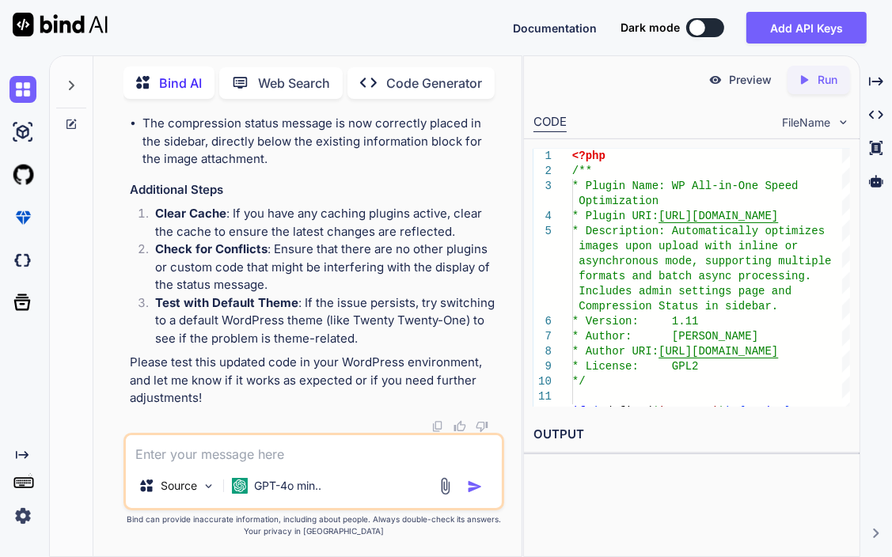
scroll to position [37609, 0]
click at [239, 447] on textarea at bounding box center [314, 449] width 376 height 28
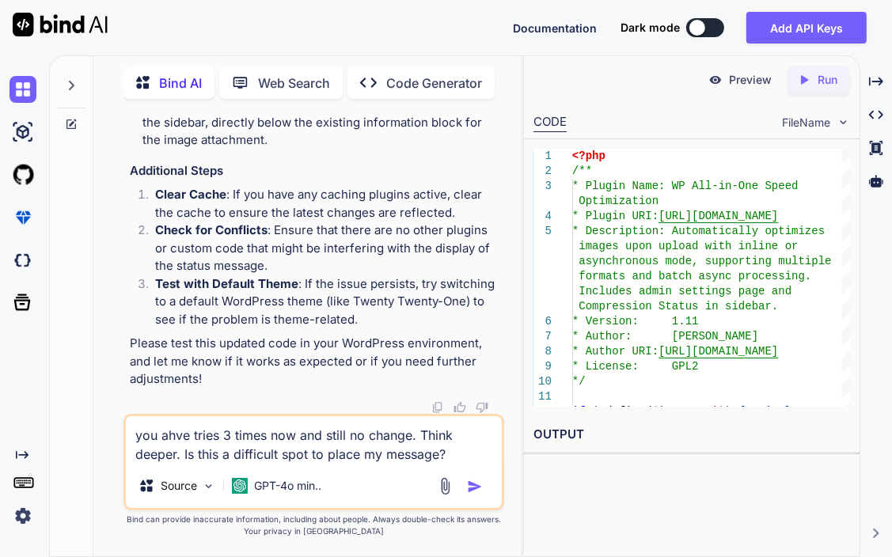
click at [184, 438] on textarea "you ahve tries 3 times now and still no change. Think deeper. Is this a difficu…" at bounding box center [314, 439] width 376 height 47
click at [247, 435] on textarea "you have triedtries 3 times now and still no change. Think deeper. Is this a di…" at bounding box center [314, 439] width 376 height 47
click at [467, 479] on img "button" at bounding box center [475, 487] width 16 height 16
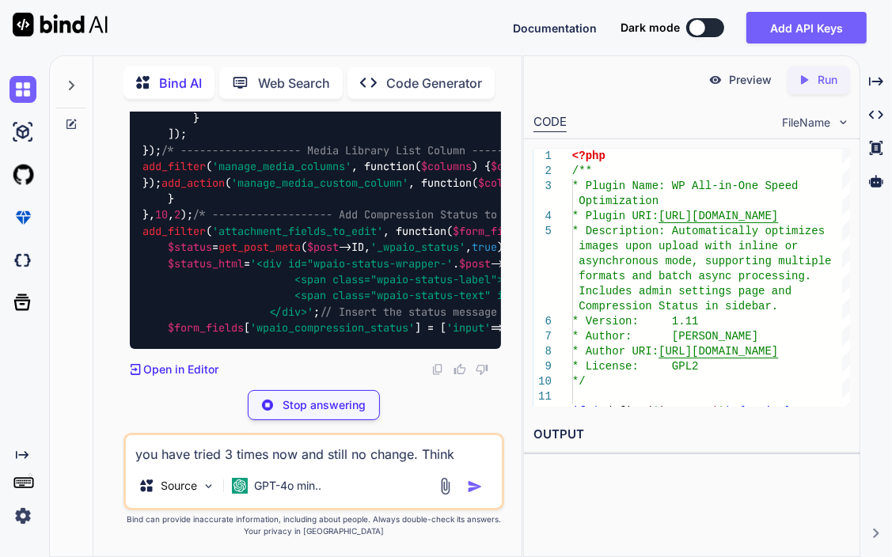
scroll to position [42704, 0]
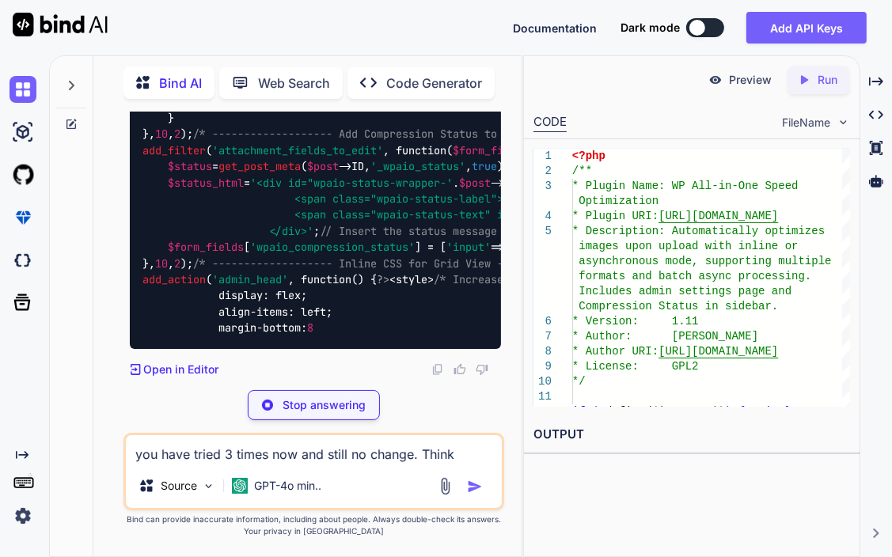
click at [224, 443] on textarea "you have tried 3 times now and still no change. Think deeper. Is this a difficu…" at bounding box center [314, 449] width 376 height 28
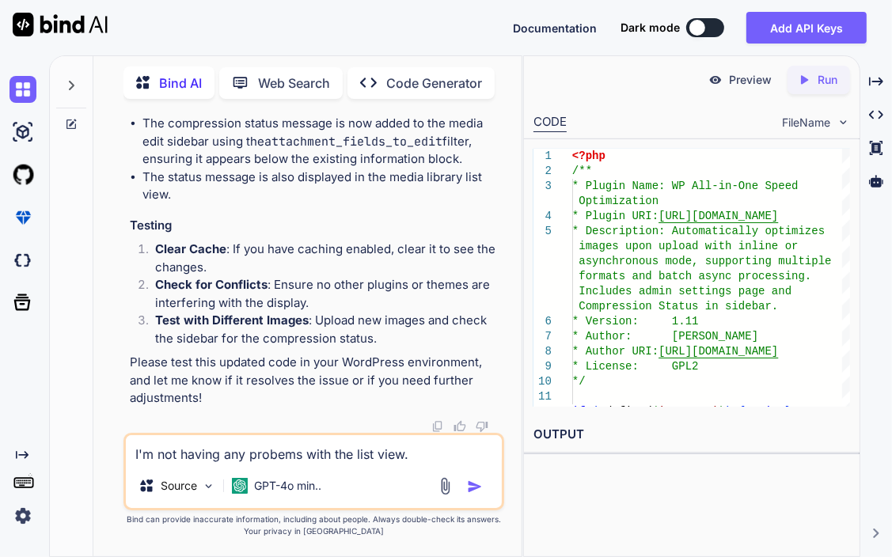
drag, startPoint x: 223, startPoint y: 441, endPoint x: 276, endPoint y: 453, distance: 54.4
click at [276, 453] on textarea "I'm not having any probems with the list view." at bounding box center [314, 449] width 376 height 28
click at [431, 458] on textarea "I'm not having any problems with the list view." at bounding box center [314, 449] width 376 height 28
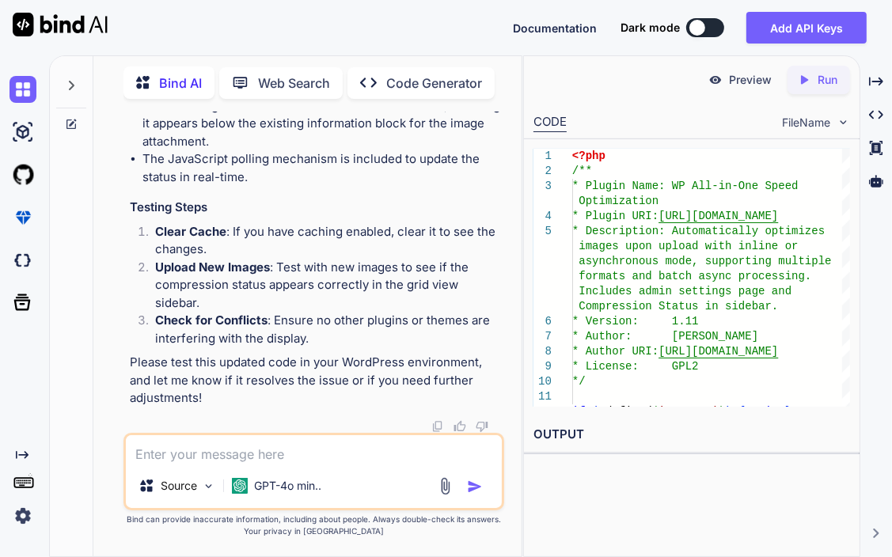
scroll to position [47677, 0]
click at [353, 452] on textarea at bounding box center [314, 449] width 376 height 28
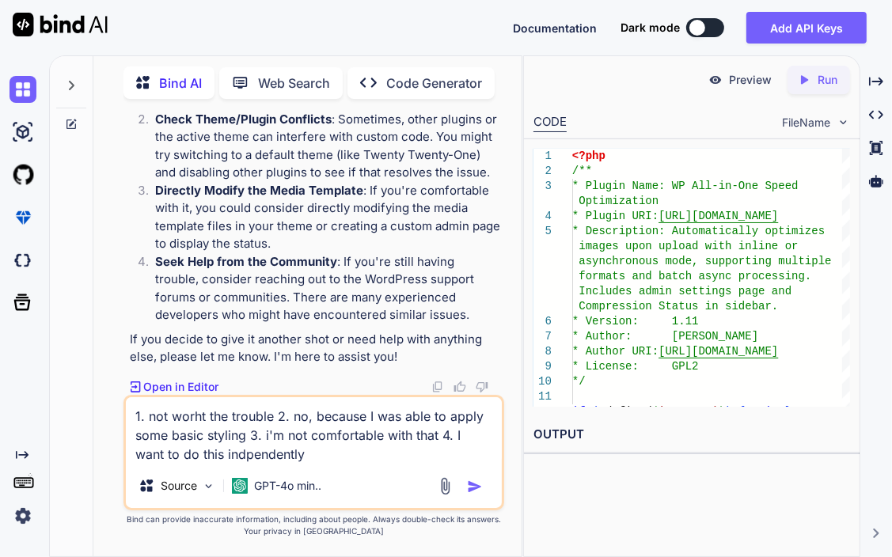
scroll to position [52699, 0]
click at [194, 415] on textarea "1. not worht the trouble 2. no, because I was able to apply some basic styling …" at bounding box center [314, 430] width 376 height 66
click at [477, 487] on img "button" at bounding box center [475, 487] width 16 height 16
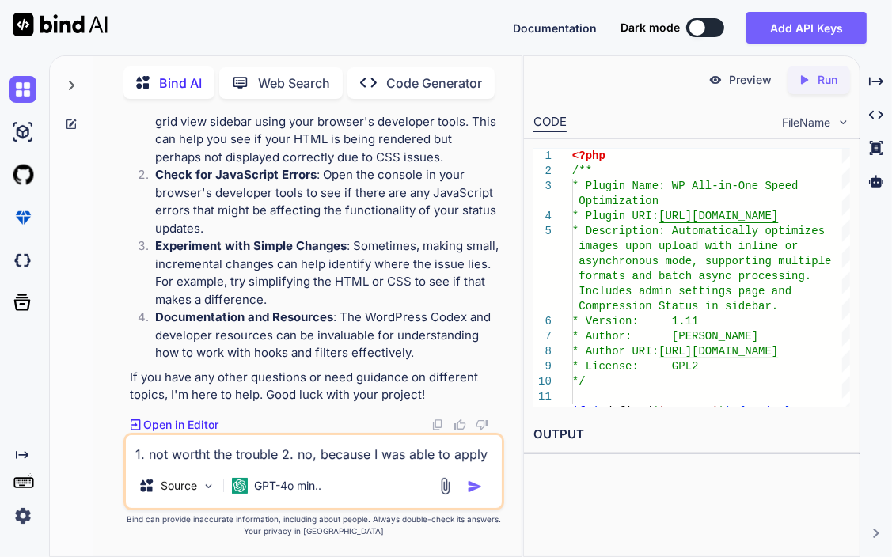
scroll to position [53265, 0]
